Goal: Transaction & Acquisition: Purchase product/service

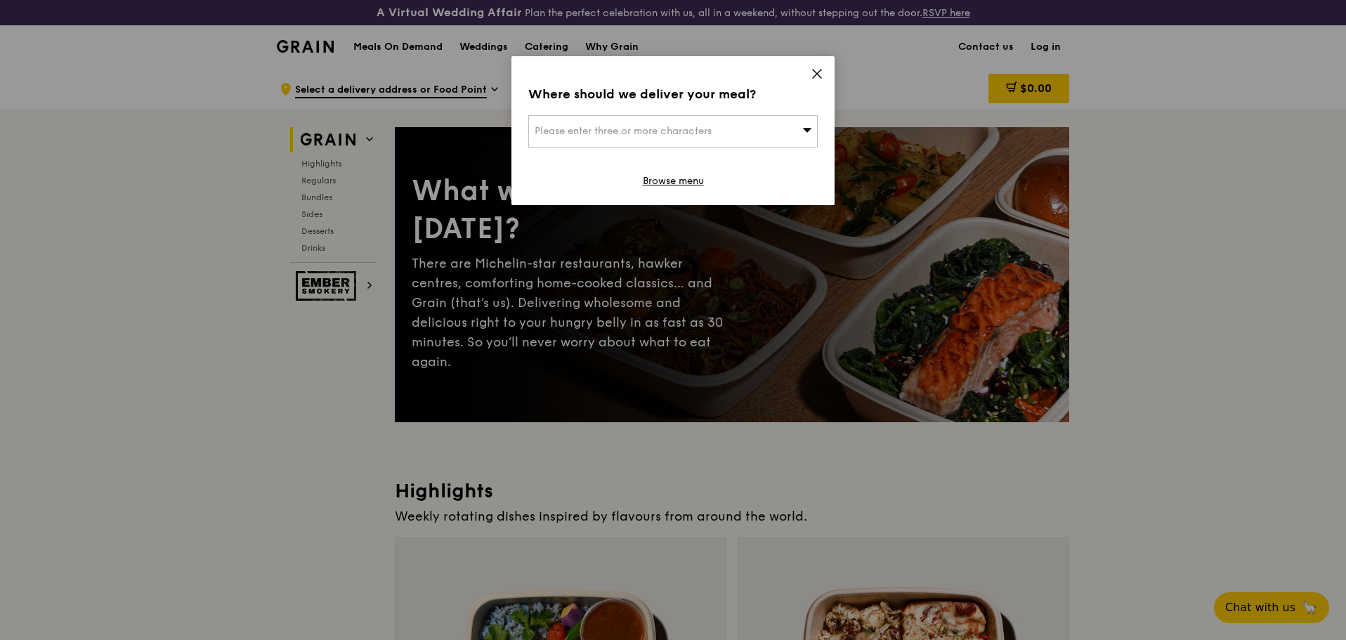
click at [820, 72] on icon at bounding box center [817, 74] width 8 height 8
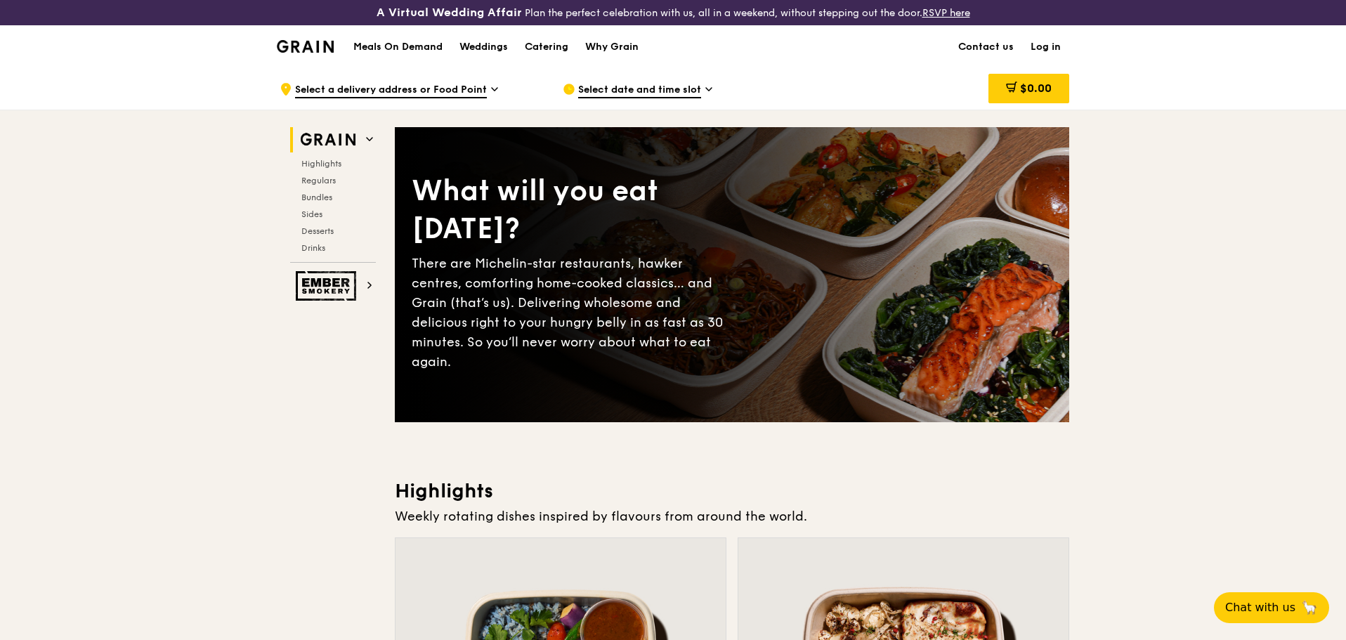
click at [499, 82] on div ".cls-1 { fill: none; stroke: #fff; stroke-linecap: round; stroke-linejoin: roun…" at bounding box center [410, 89] width 261 height 42
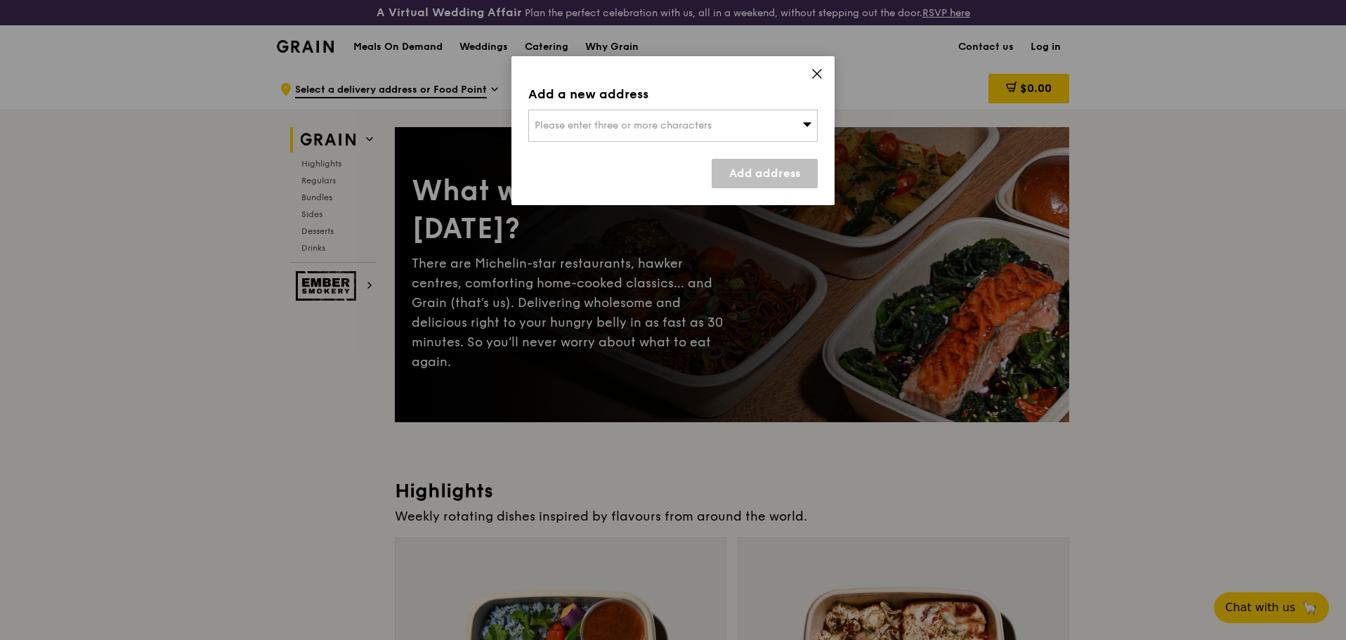
click at [811, 117] on div "Please enter three or more characters" at bounding box center [672, 126] width 289 height 32
click at [813, 74] on icon at bounding box center [817, 73] width 13 height 13
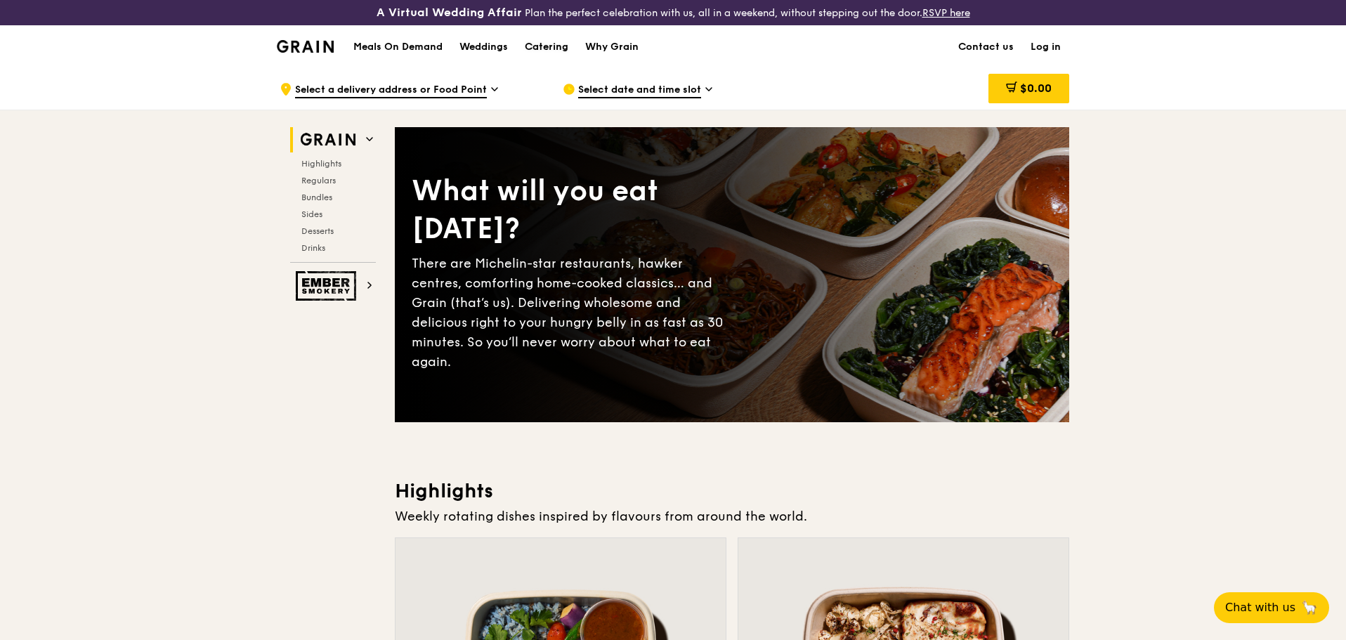
click at [554, 42] on div "Catering" at bounding box center [547, 47] width 44 height 42
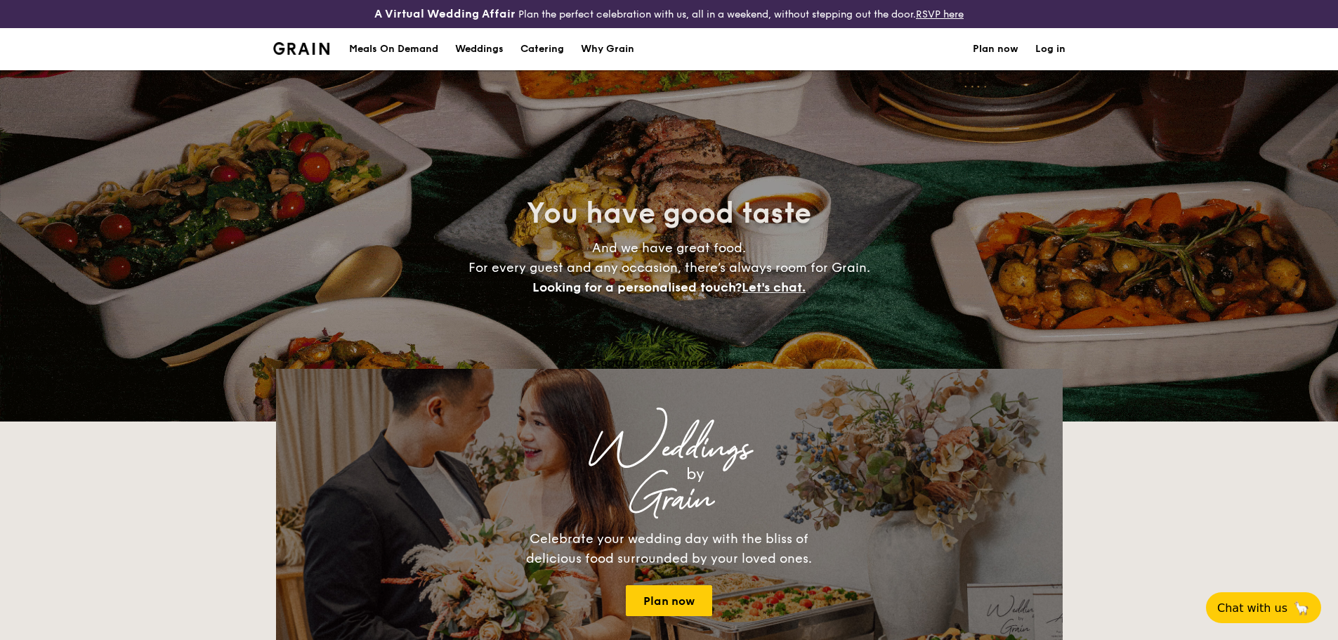
select select
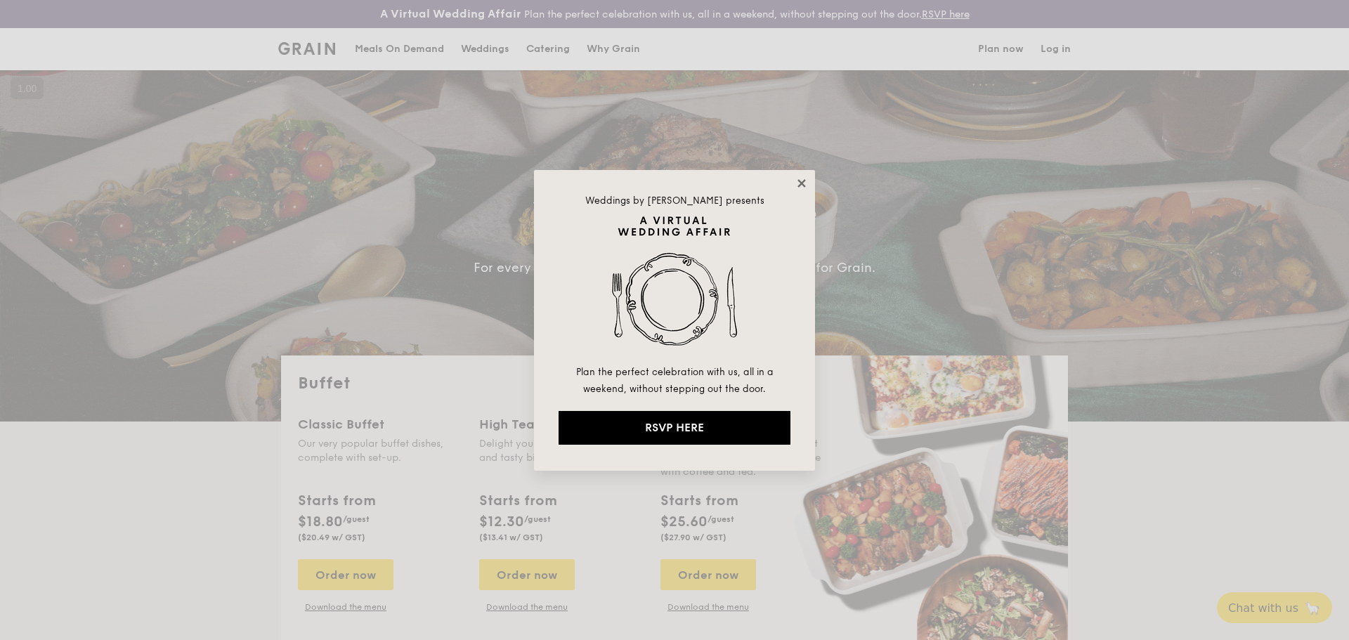
click at [800, 181] on icon at bounding box center [801, 183] width 8 height 8
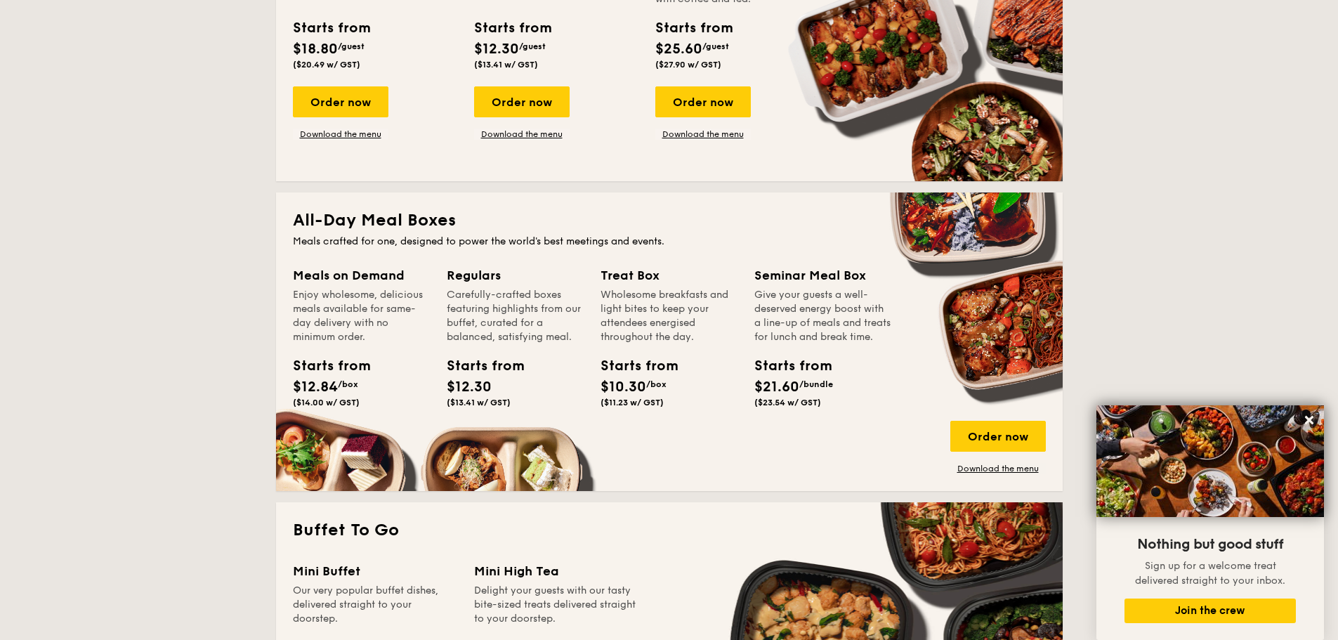
scroll to position [421, 0]
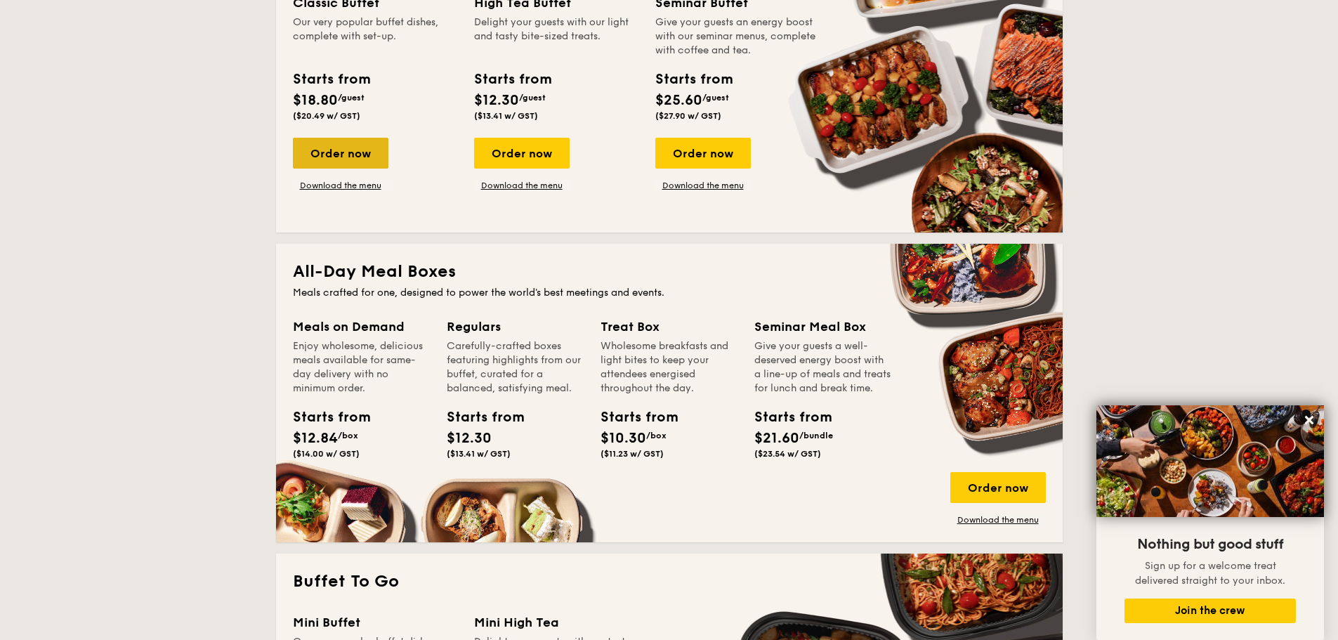
click at [344, 160] on div "Order now" at bounding box center [341, 153] width 96 height 31
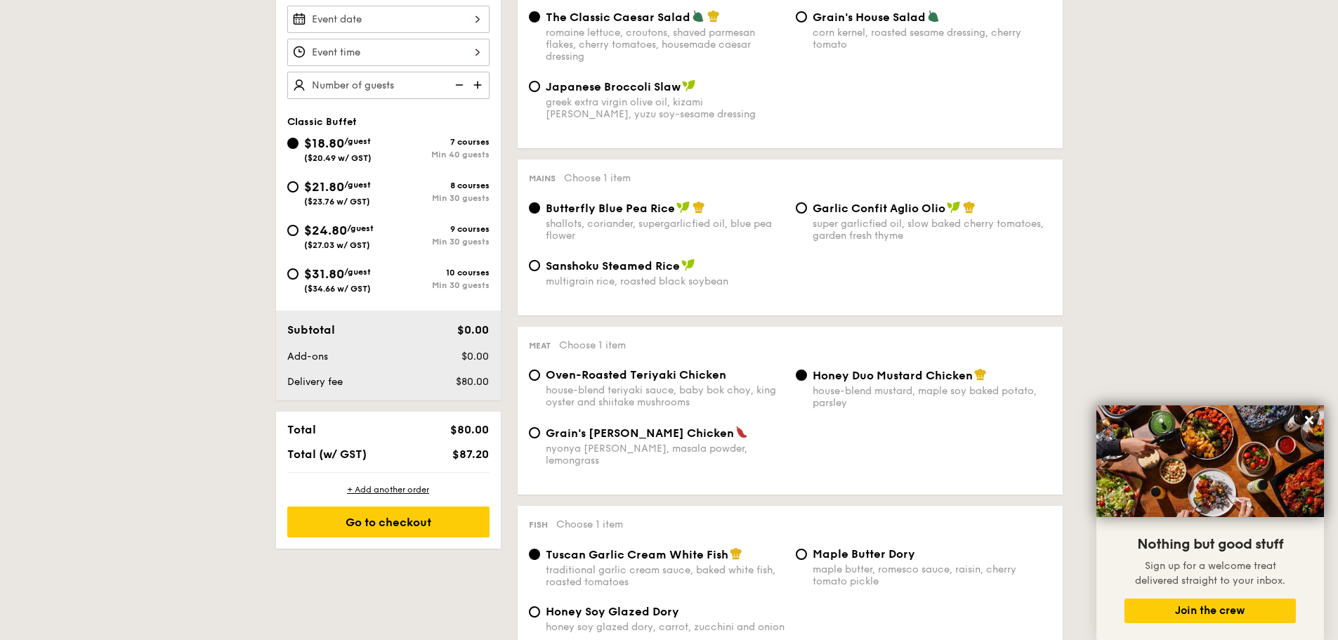
scroll to position [421, 0]
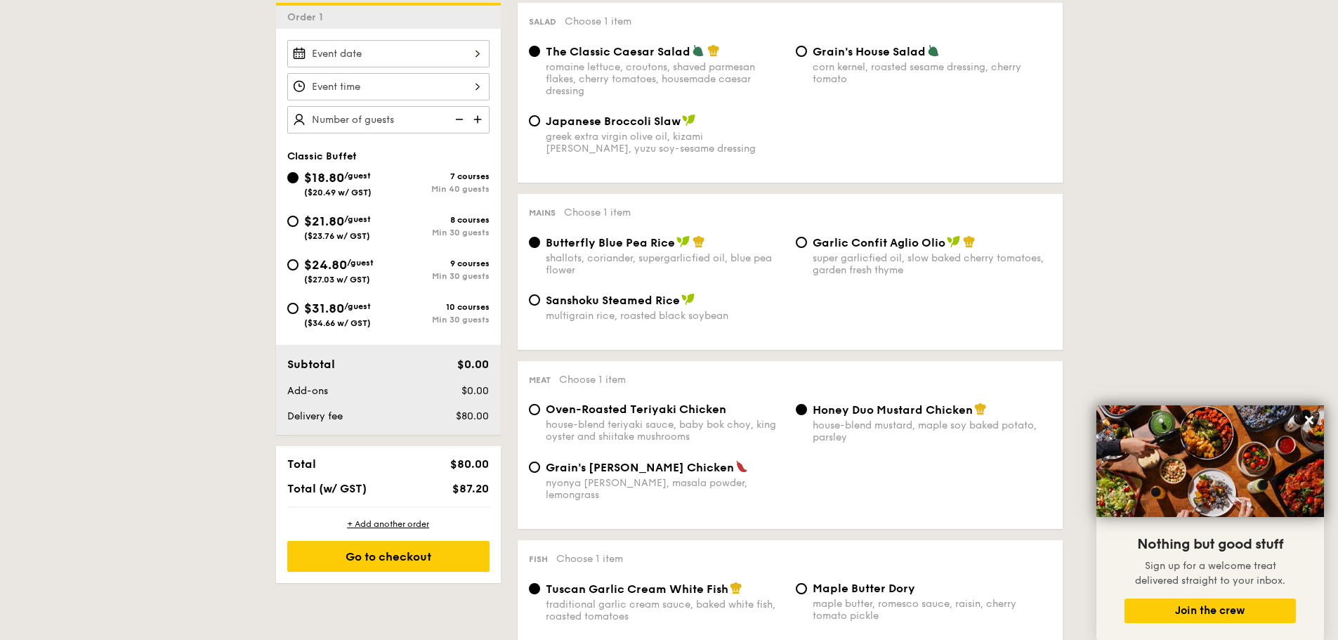
click at [325, 264] on span "$24.80" at bounding box center [325, 264] width 43 height 15
click at [299, 264] on input "$24.80 /guest ($27.03 w/ GST) 9 courses Min 30 guests" at bounding box center [292, 264] width 11 height 11
radio input "true"
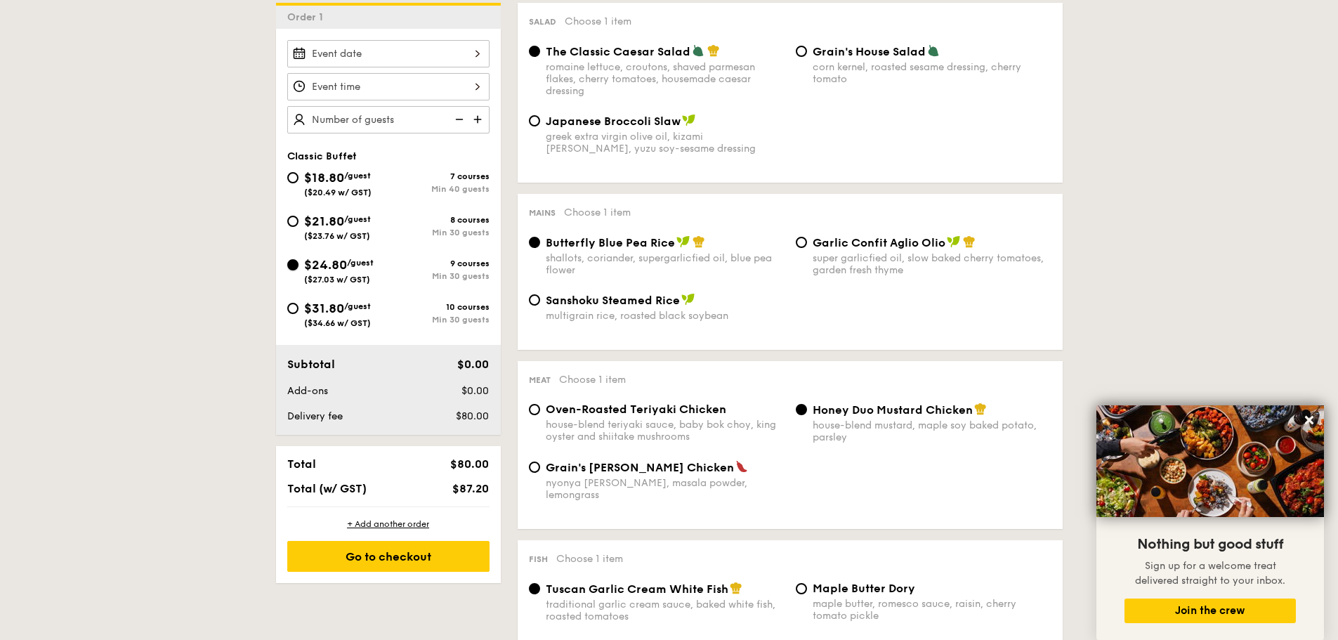
radio input "true"
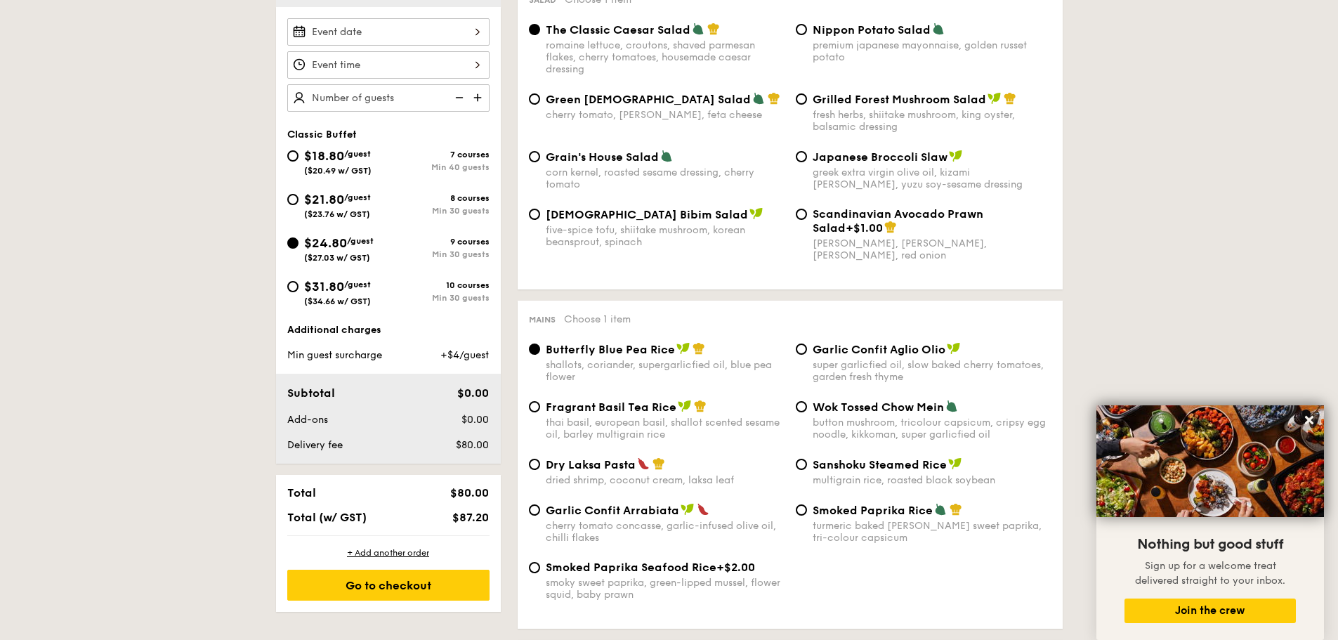
scroll to position [562, 0]
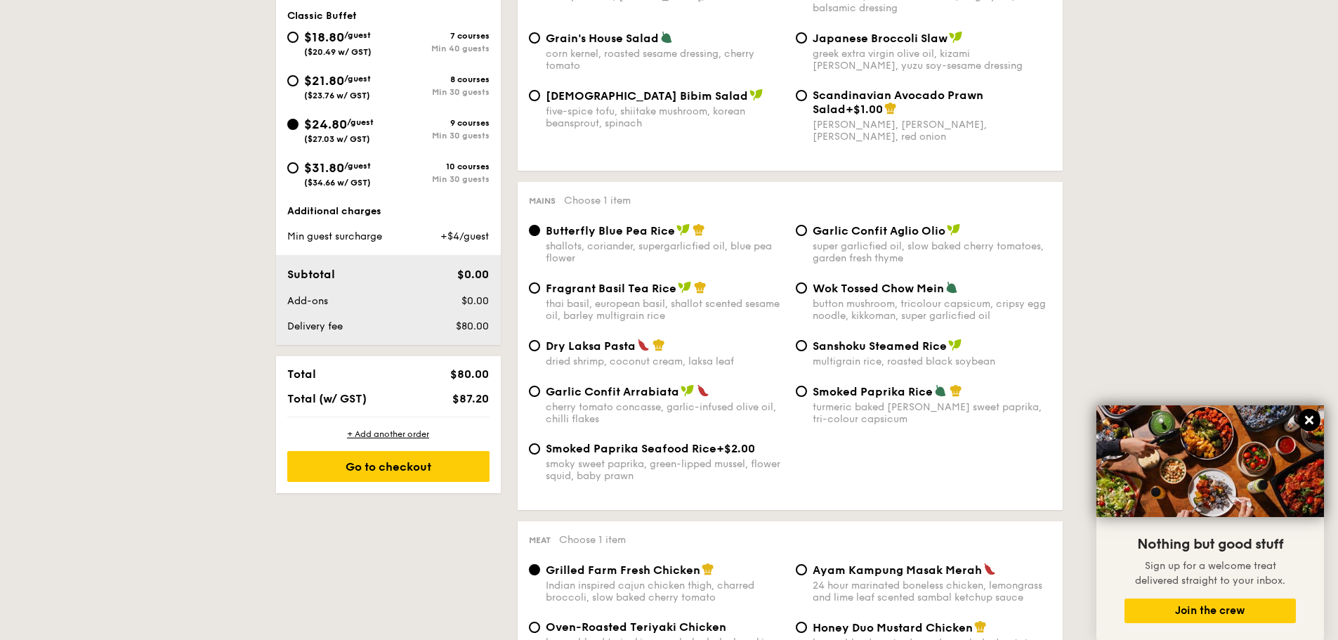
click at [1313, 419] on icon at bounding box center [1309, 420] width 13 height 13
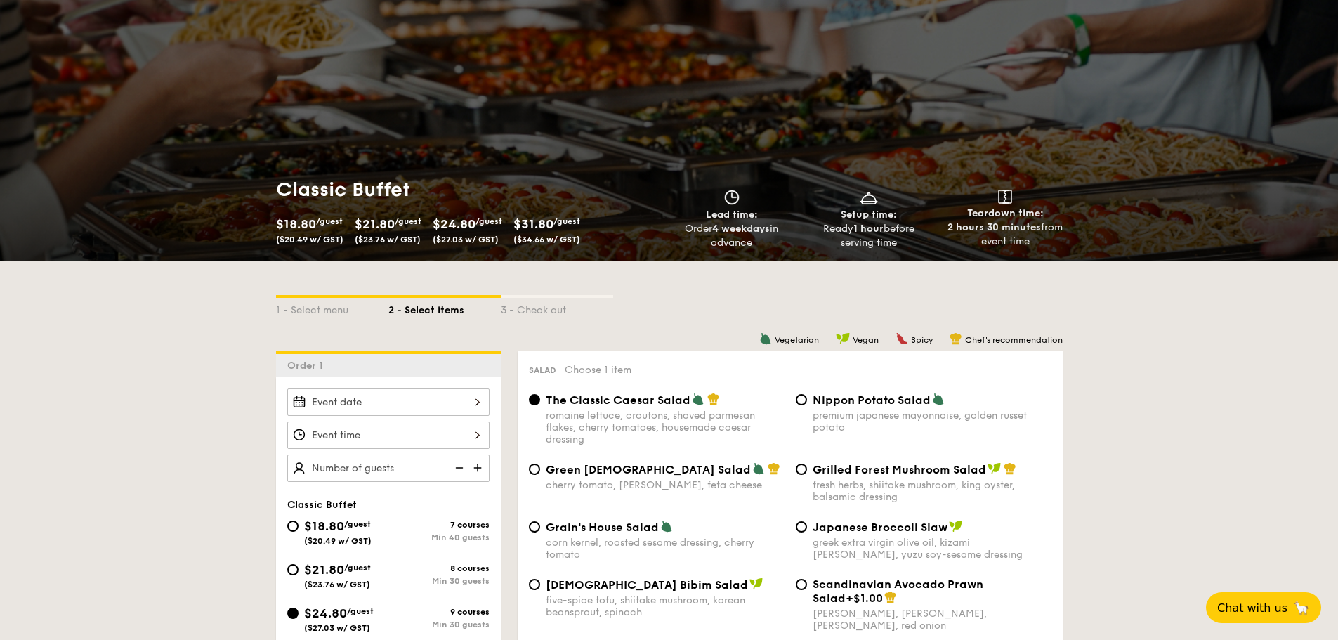
scroll to position [0, 0]
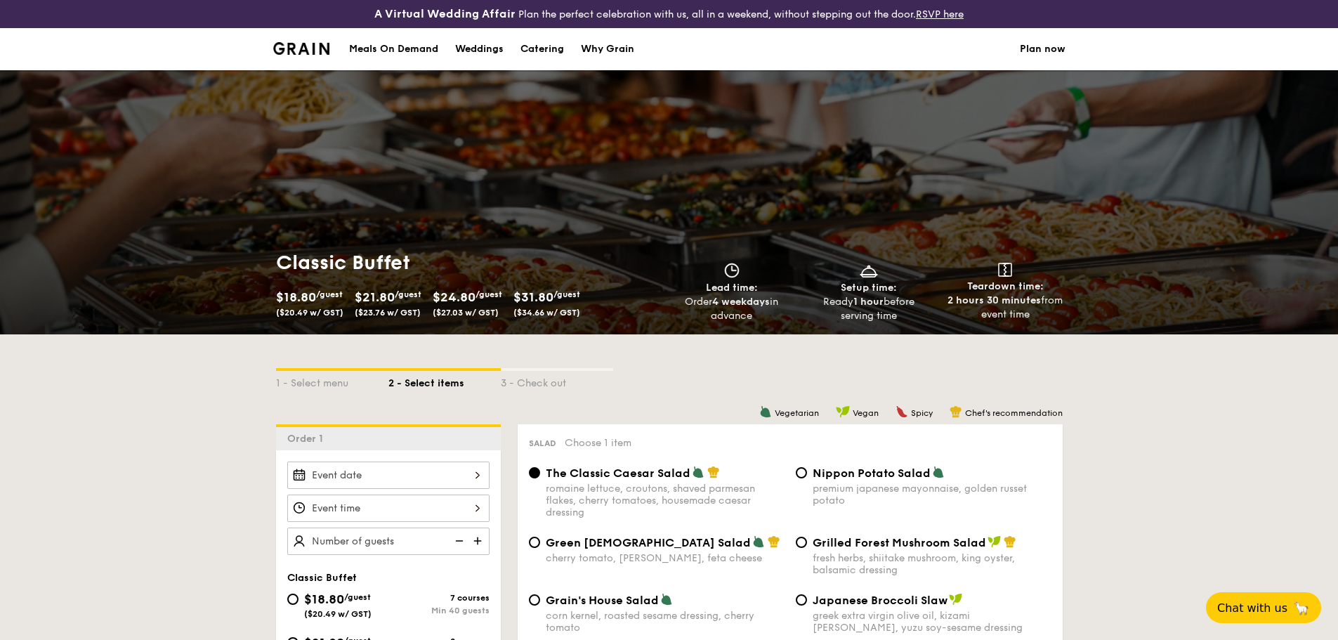
click at [712, 346] on div "1 - Select menu 2 - Select items 3 - Check out" at bounding box center [669, 379] width 787 height 90
click at [711, 346] on div "1 - Select menu 2 - Select items 3 - Check out" at bounding box center [669, 379] width 787 height 90
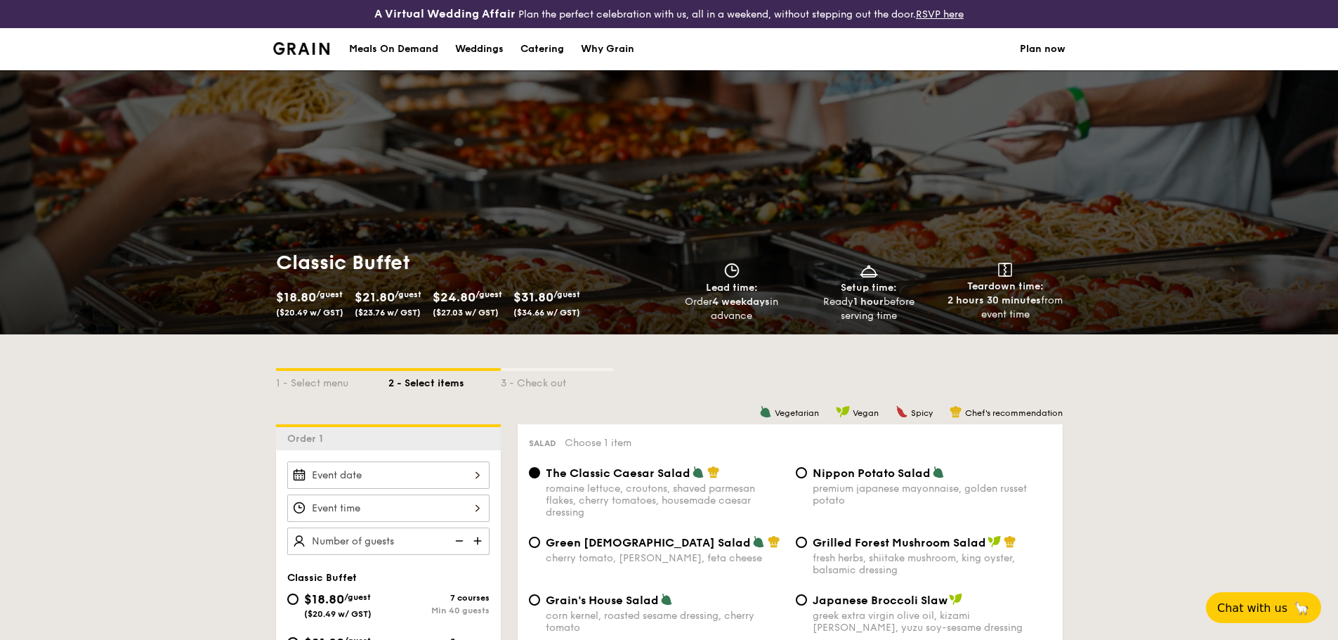
click at [778, 46] on section "Meals On Demand Weddings Catering Why Grain Plan now" at bounding box center [669, 49] width 792 height 42
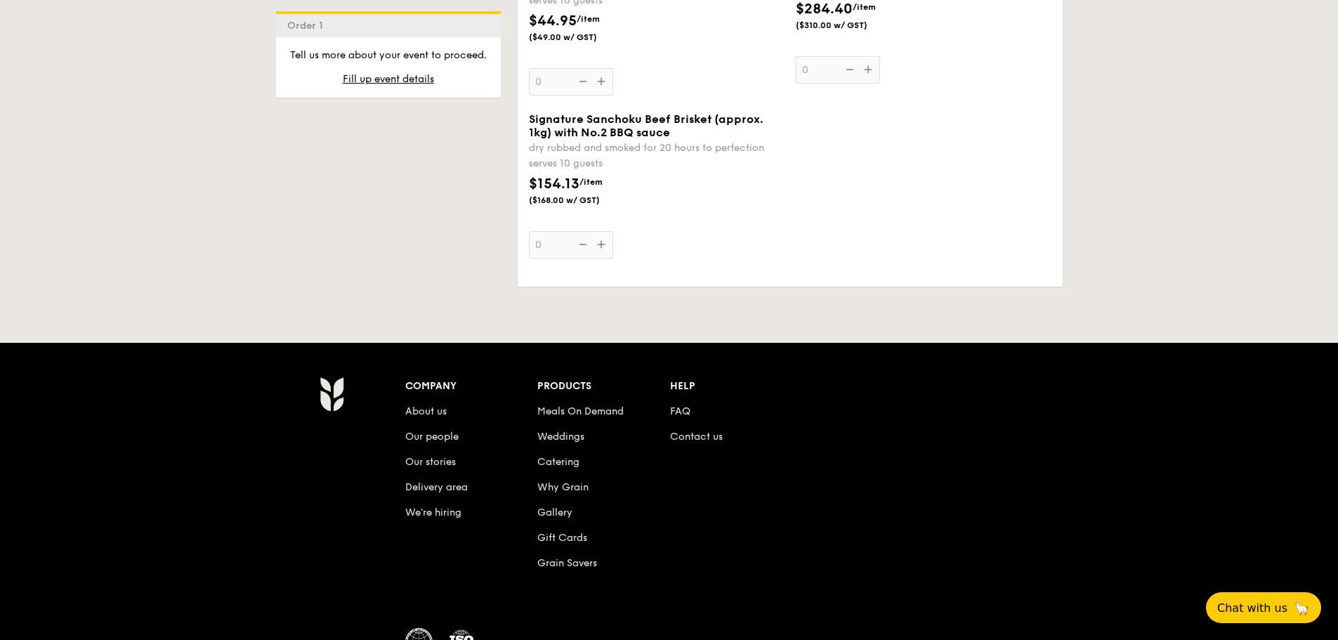
scroll to position [3591, 0]
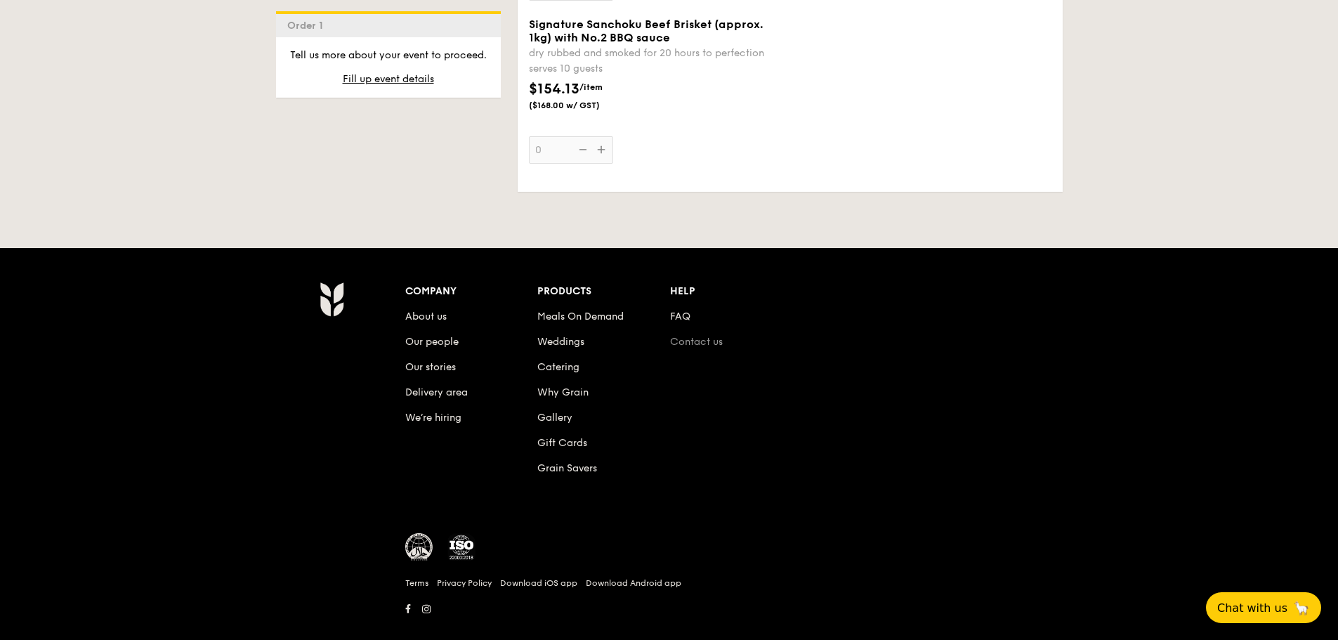
click at [709, 336] on link "Contact us" at bounding box center [696, 342] width 53 height 12
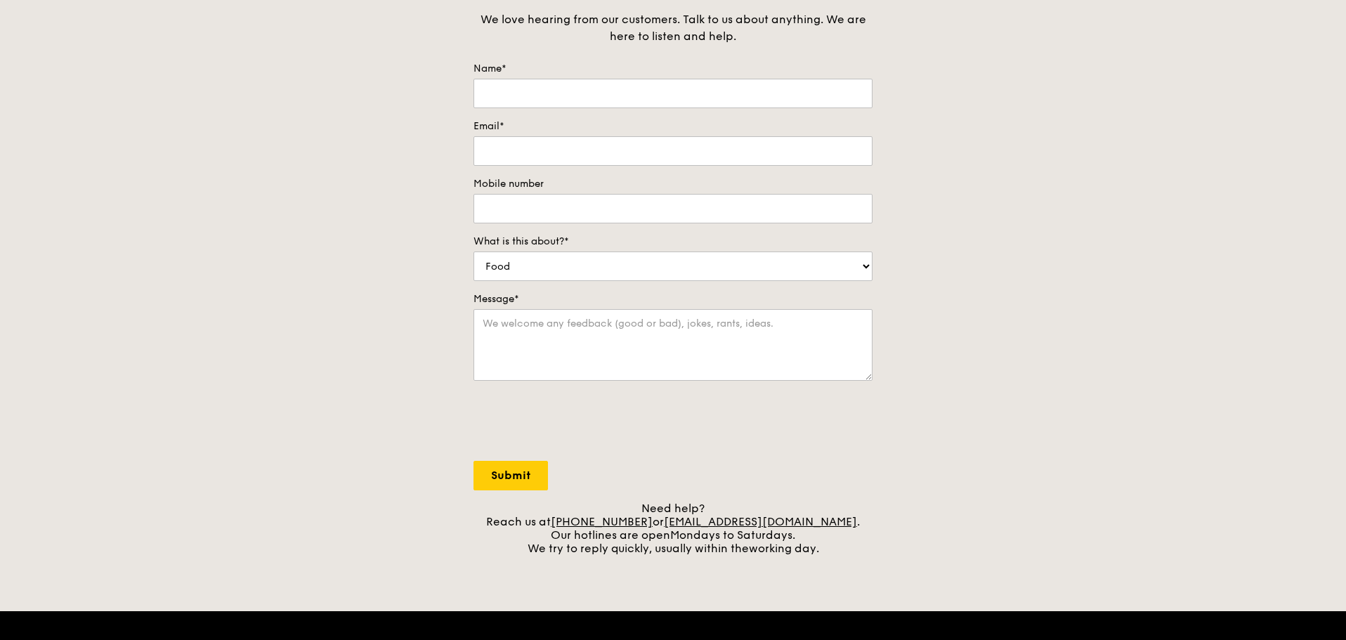
scroll to position [122, 0]
